Goal: Navigation & Orientation: Find specific page/section

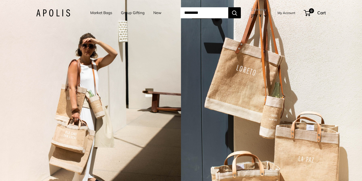
click at [98, 12] on link "Market Bags" at bounding box center [101, 12] width 22 height 7
